Goal: Task Accomplishment & Management: Manage account settings

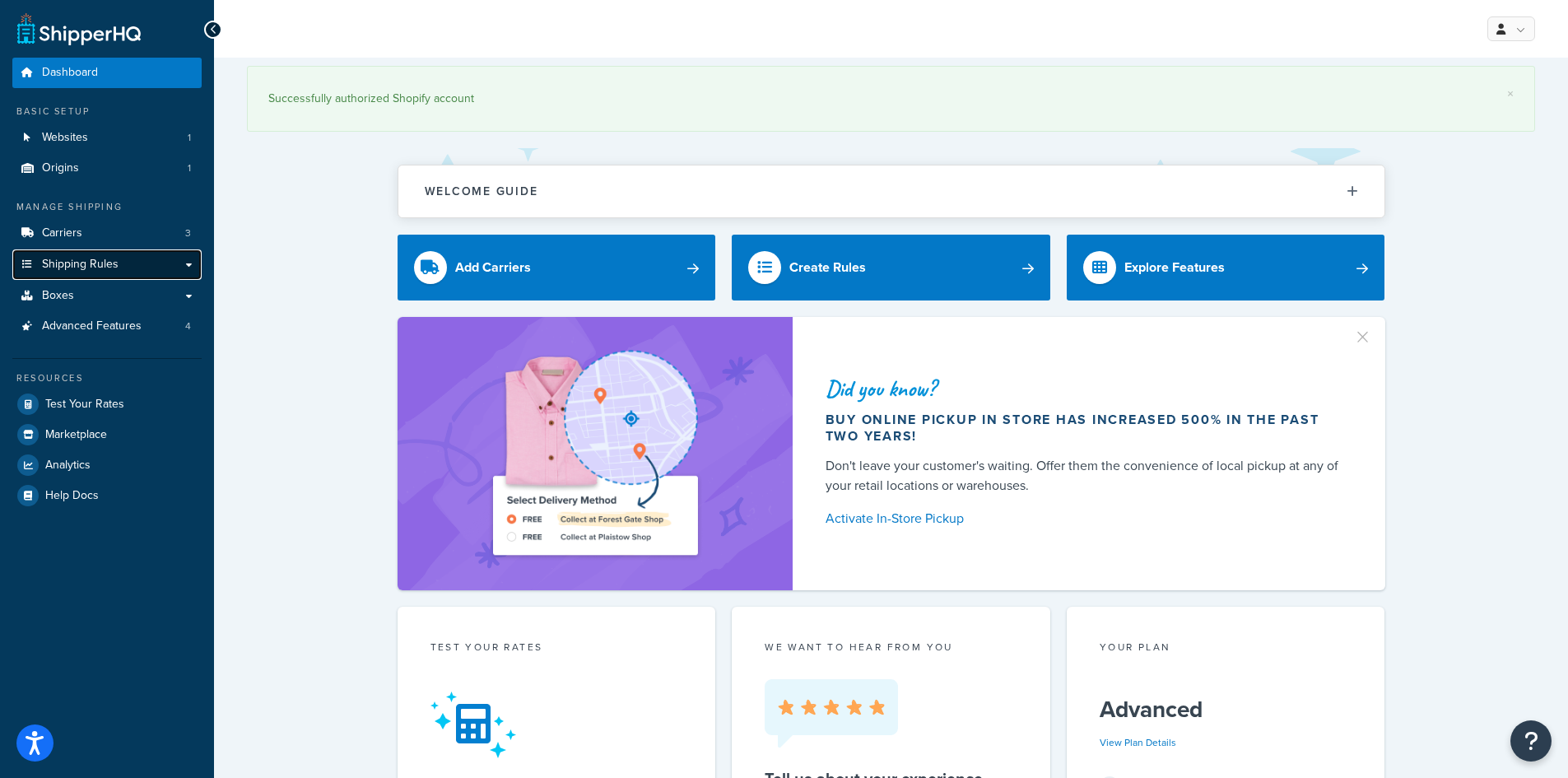
click at [72, 264] on span "Shipping Rules" at bounding box center [80, 264] width 77 height 14
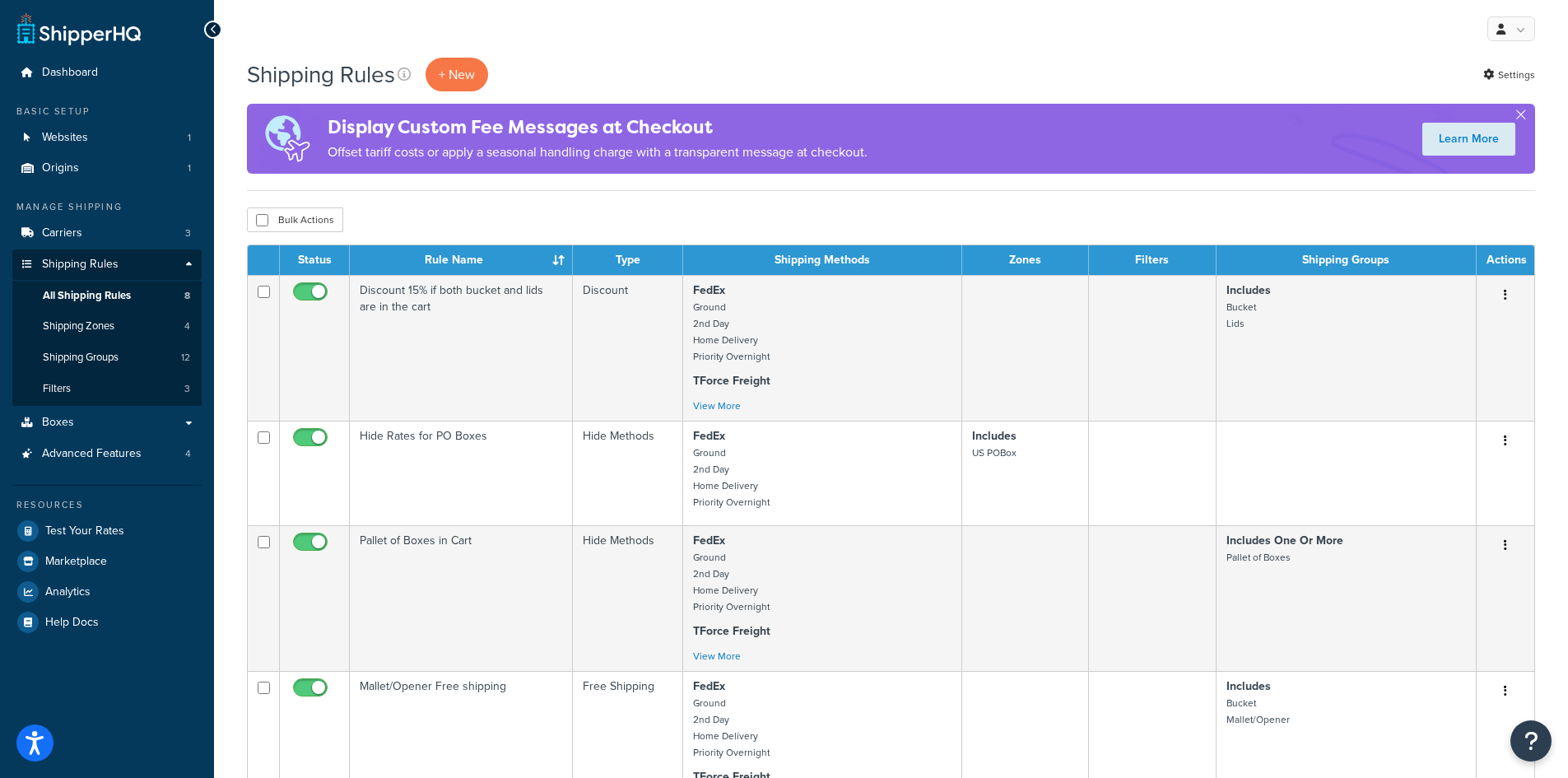
click at [347, 30] on div "My Profile Billing Global Settings Contact Us Logout" at bounding box center [890, 29] width 1354 height 57
click at [111, 433] on link "Boxes" at bounding box center [107, 422] width 189 height 30
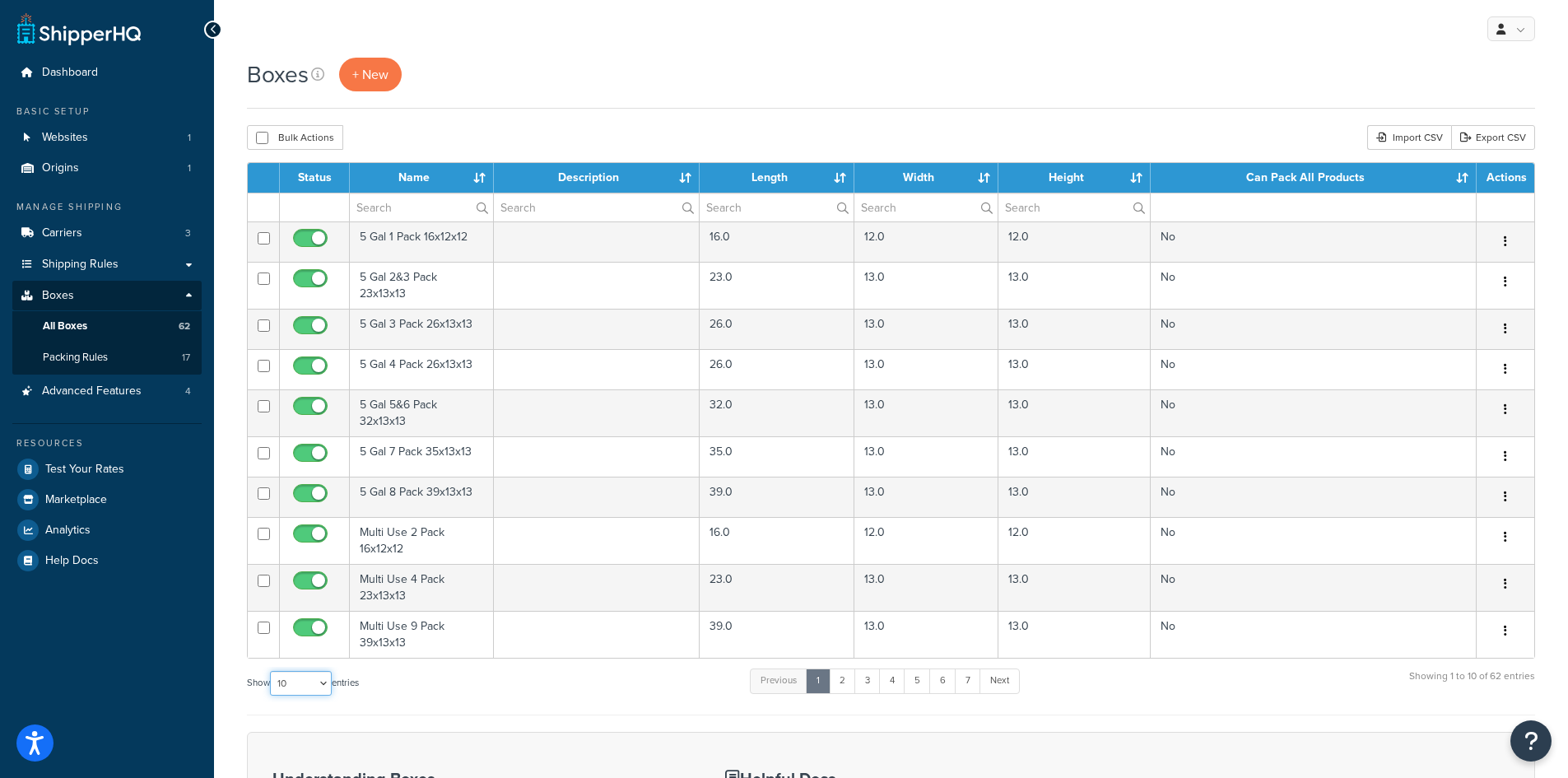
click at [322, 683] on select "10 15 25 50 100 1000" at bounding box center [301, 683] width 62 height 24
select select "1000"
click at [272, 672] on select "10 15 25 50 100 1000" at bounding box center [301, 683] width 62 height 24
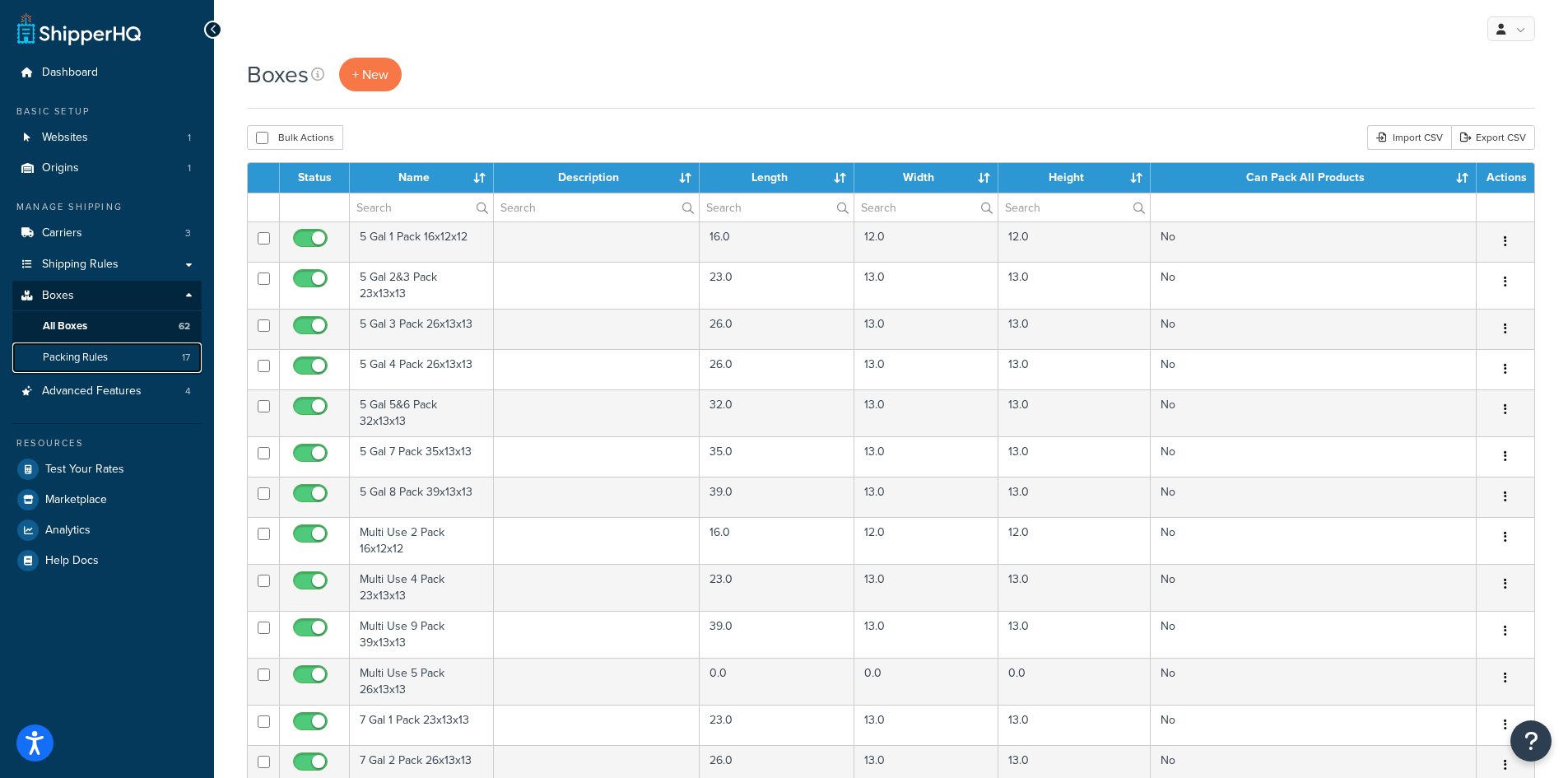
click at [93, 349] on link "Packing Rules 17" at bounding box center [107, 357] width 189 height 30
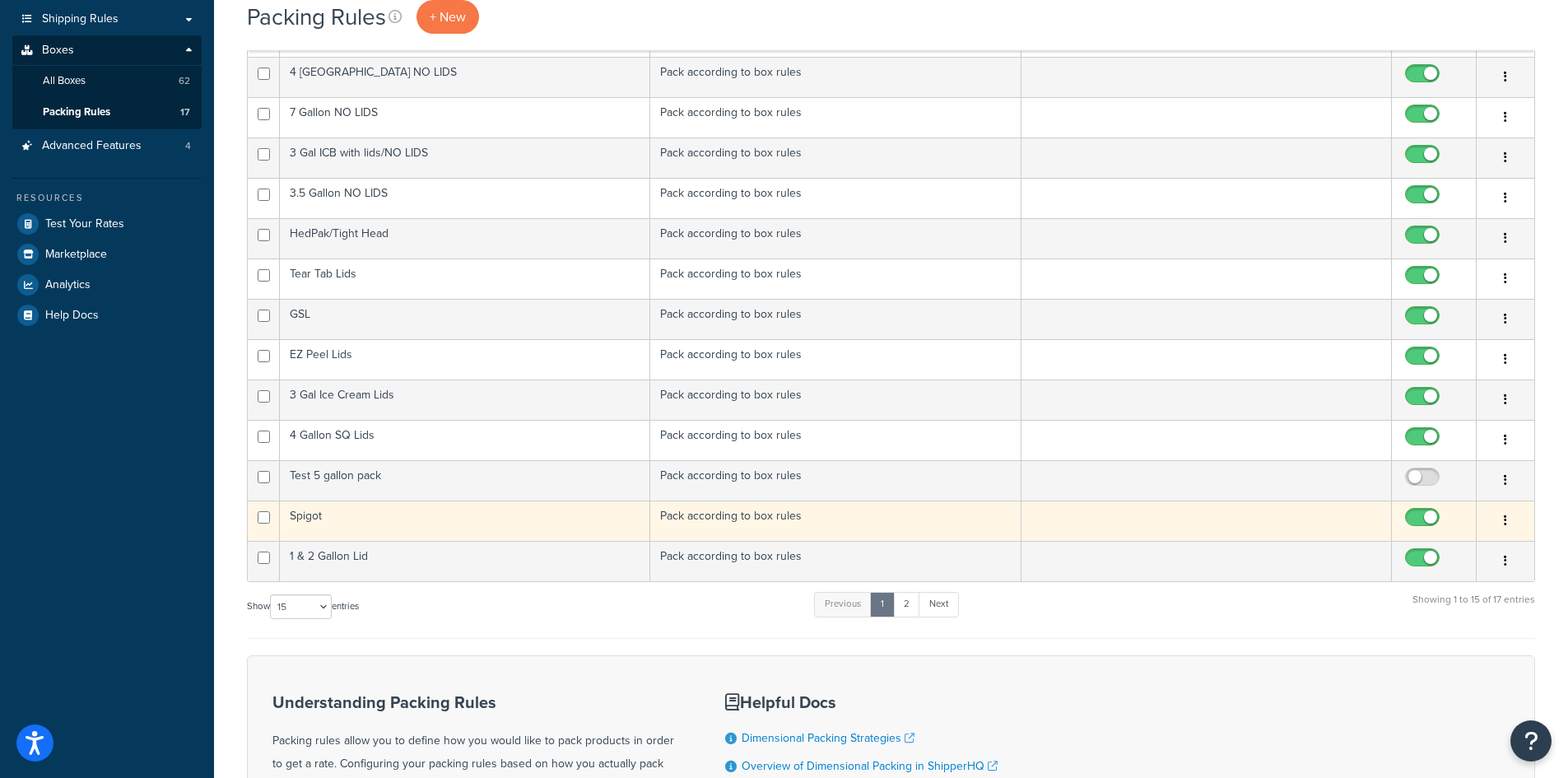
scroll to position [247, 0]
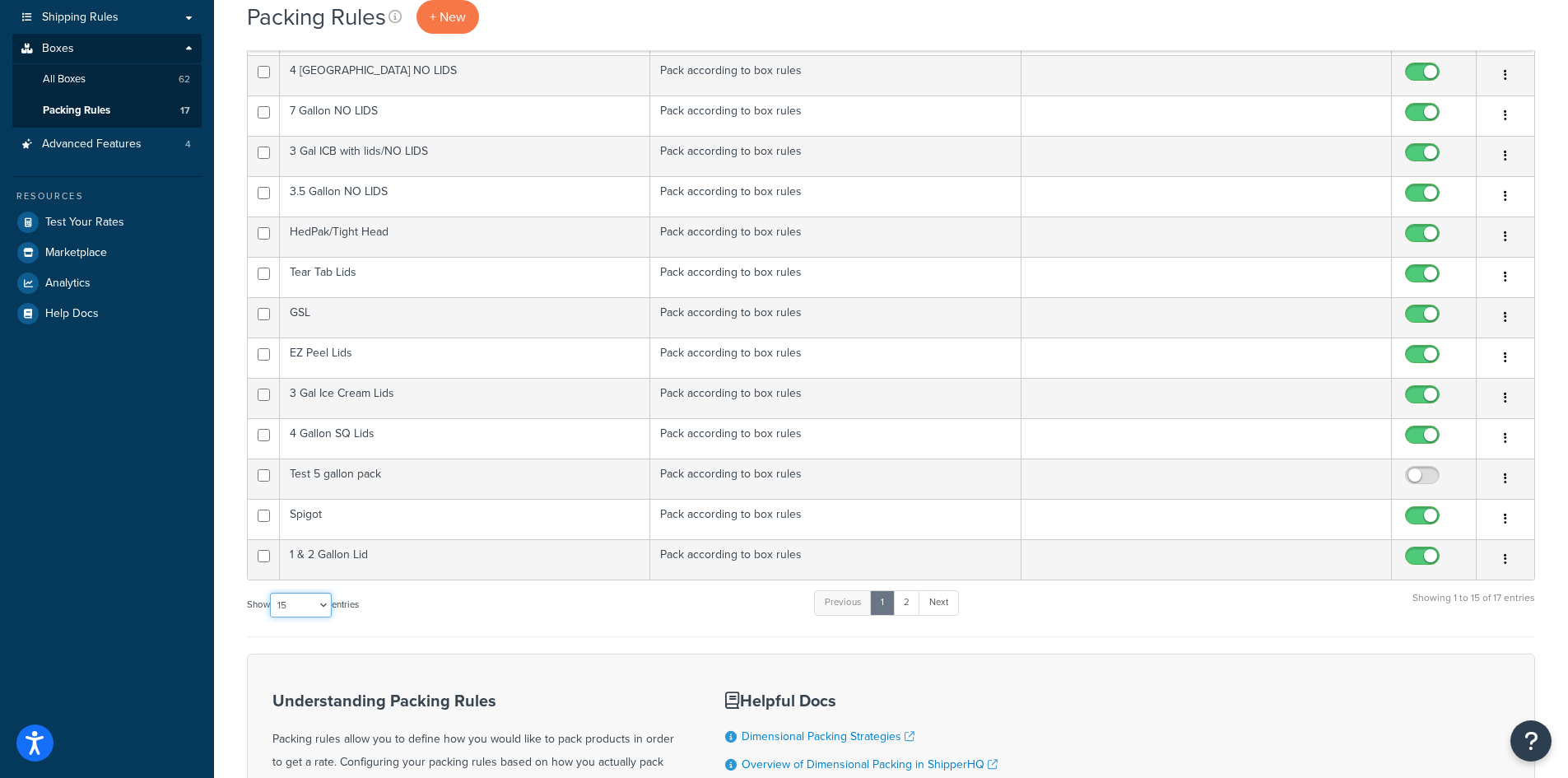
click at [314, 604] on select "10 15 25 50 100" at bounding box center [301, 605] width 62 height 24
select select "100"
click at [272, 618] on select "10 15 25 50 100" at bounding box center [301, 605] width 62 height 24
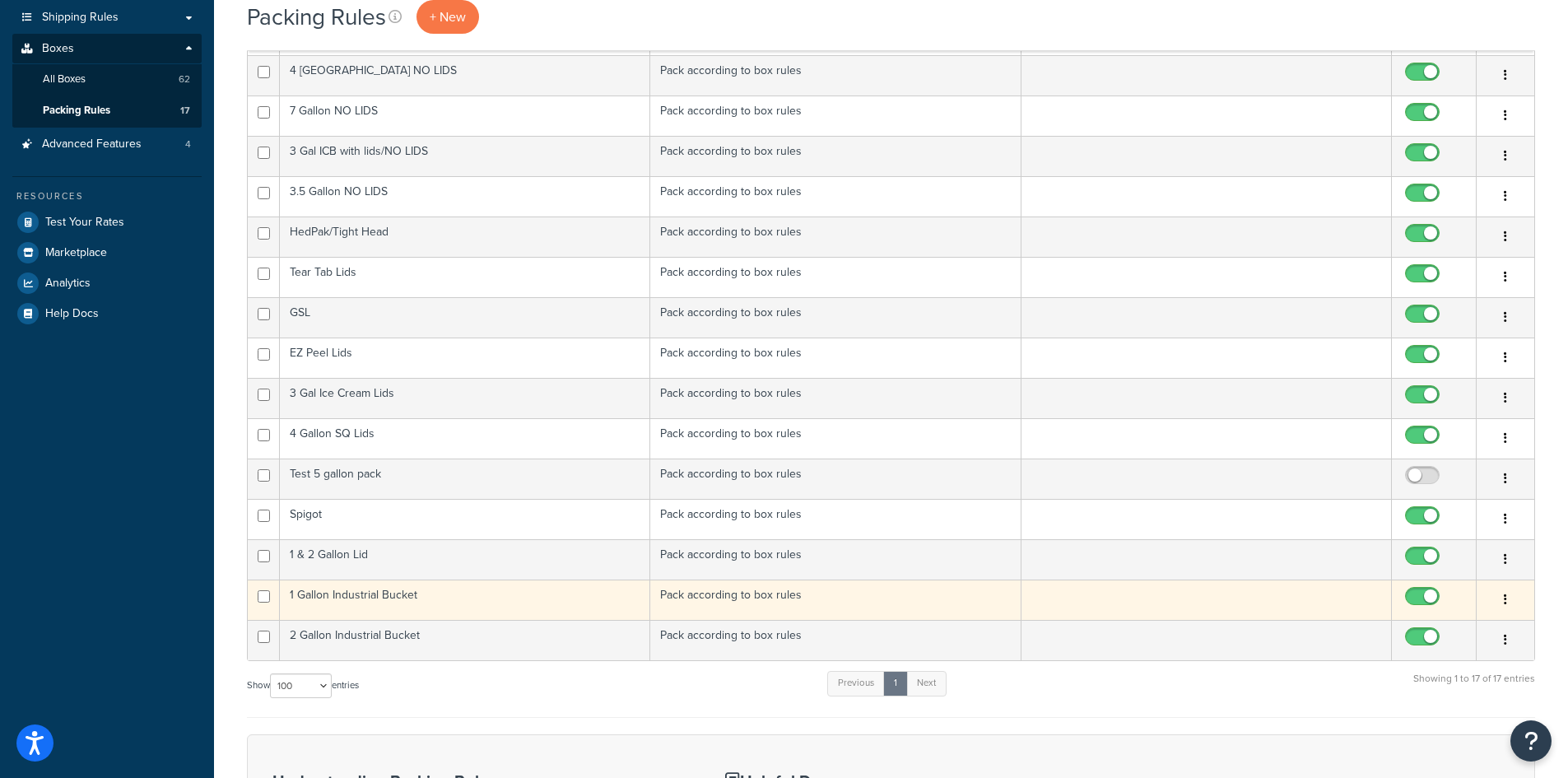
click at [369, 601] on td "1 Gallon Industrial Bucket" at bounding box center [465, 600] width 370 height 41
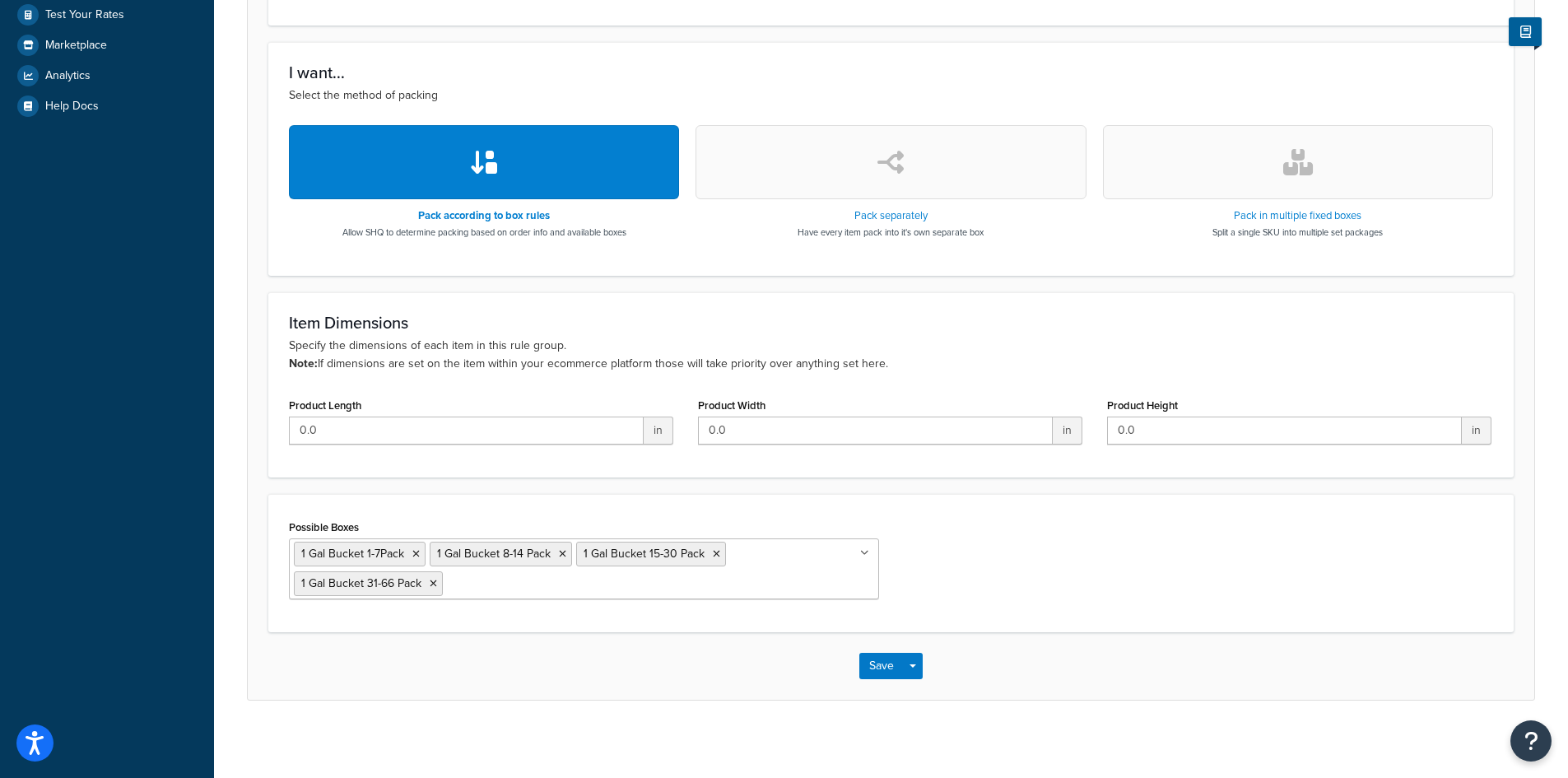
scroll to position [462, 0]
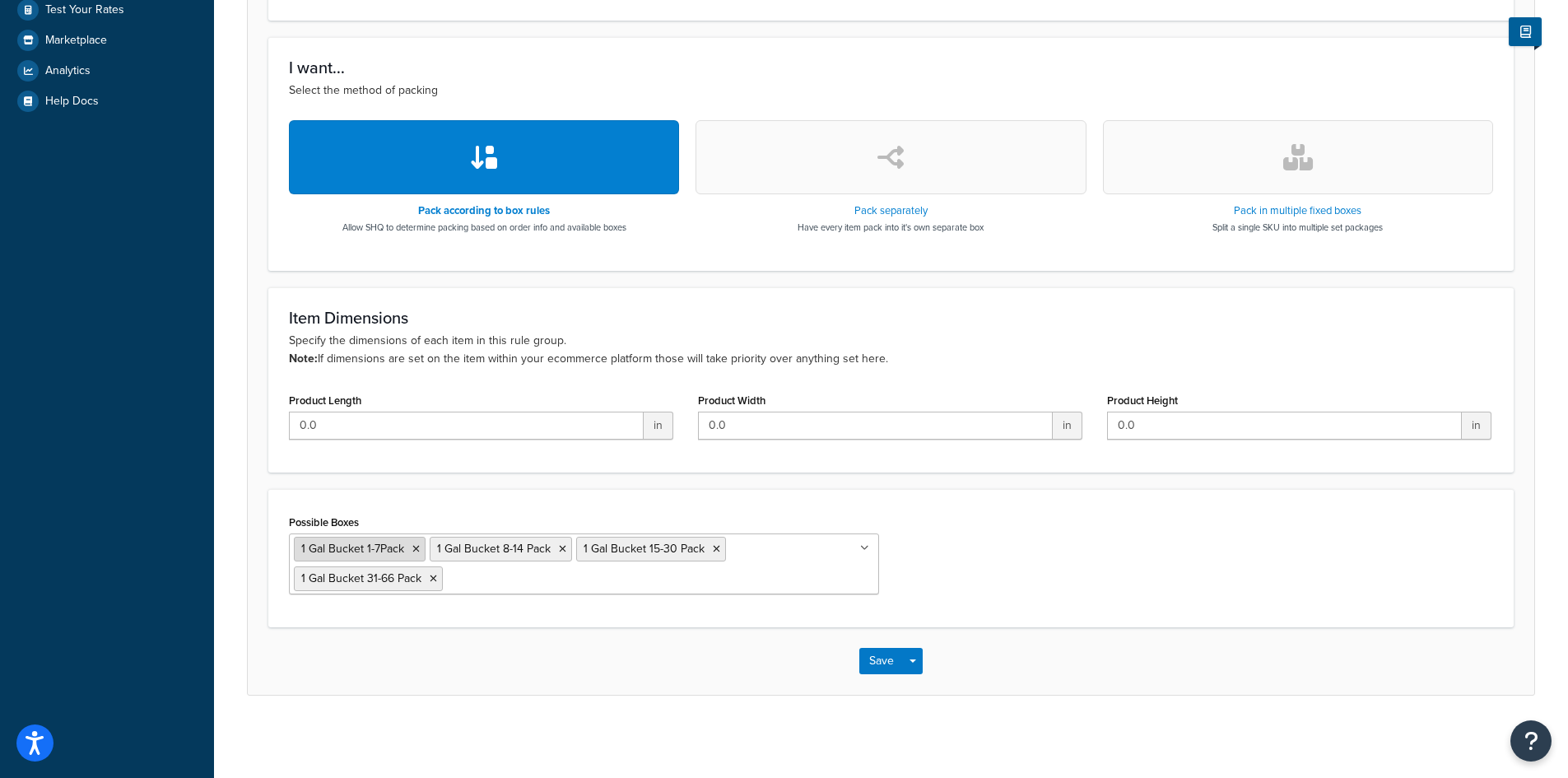
click at [355, 547] on span "1 Gal Bucket 1-7Pack" at bounding box center [353, 548] width 103 height 17
